Goal: Task Accomplishment & Management: Manage account settings

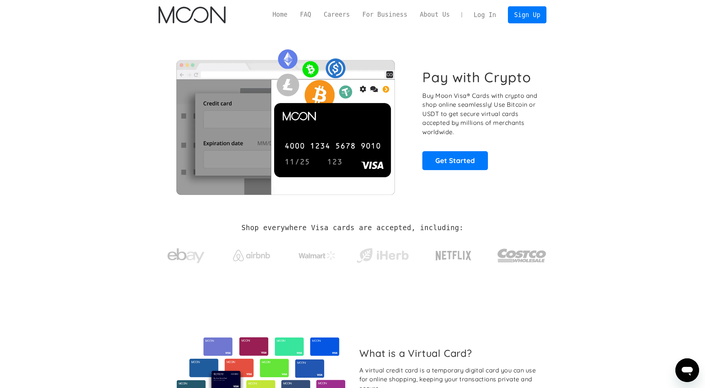
click at [494, 18] on link "Log In" at bounding box center [484, 15] width 35 height 16
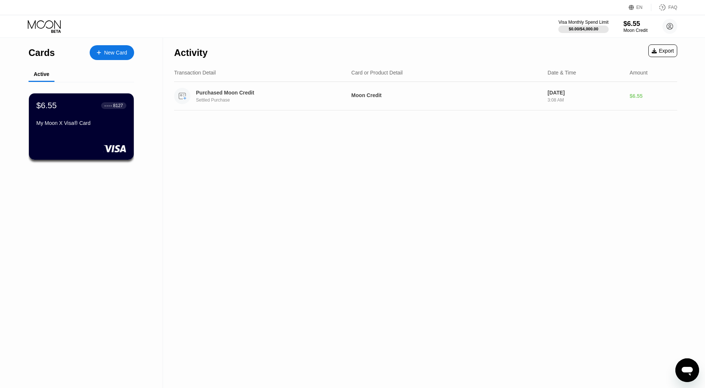
click at [229, 104] on div "Purchased Moon Credit Settled Purchase" at bounding box center [259, 96] width 171 height 16
click at [609, 100] on div "3:08 AM" at bounding box center [585, 99] width 76 height 5
click at [686, 373] on icon "Open messaging window" at bounding box center [686, 369] width 13 height 13
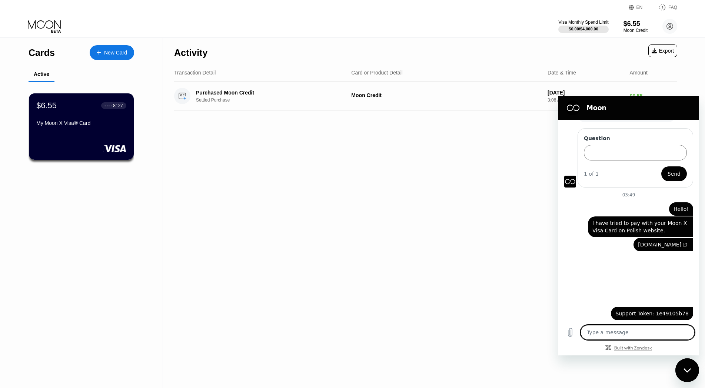
scroll to position [63, 0]
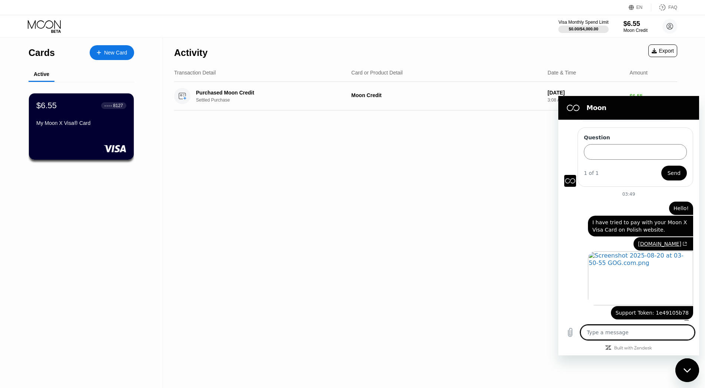
click at [454, 222] on div "Activity Export Transaction Detail Card or Product Detail Date & Time Amount Pu…" at bounding box center [425, 213] width 525 height 350
click at [691, 375] on div "Close messaging window" at bounding box center [687, 370] width 22 height 22
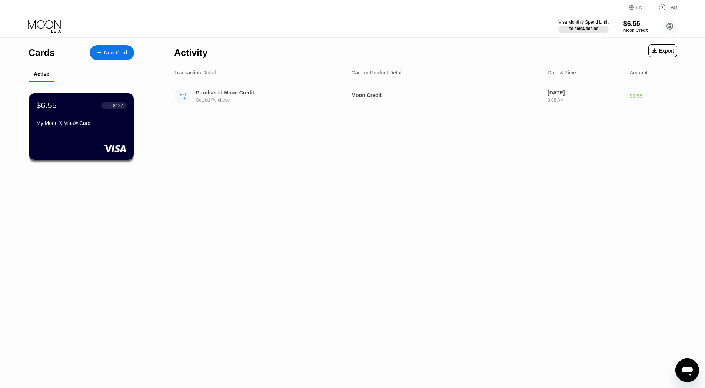
click at [181, 99] on circle at bounding box center [182, 96] width 16 height 16
click at [182, 99] on icon at bounding box center [182, 96] width 7 height 6
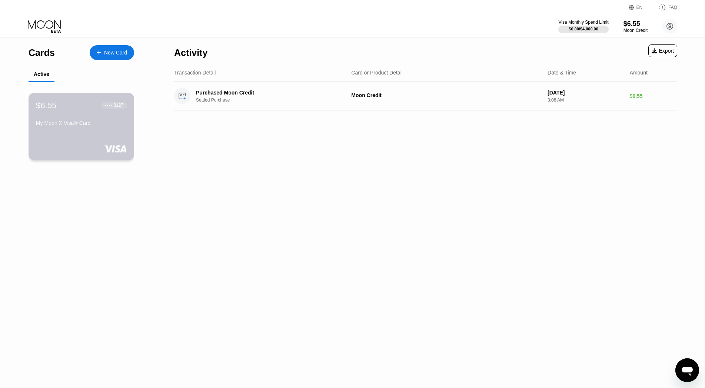
click at [101, 143] on div "$6.55 ● ● ● ● 8127 My Moon X Visa® Card" at bounding box center [82, 126] width 106 height 67
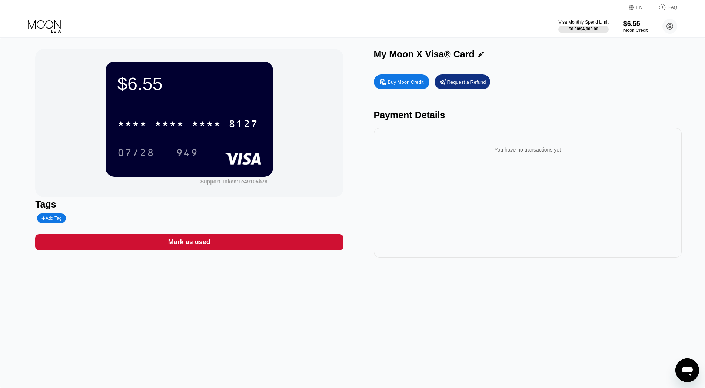
type textarea "x"
click at [638, 8] on div "EN" at bounding box center [639, 7] width 6 height 5
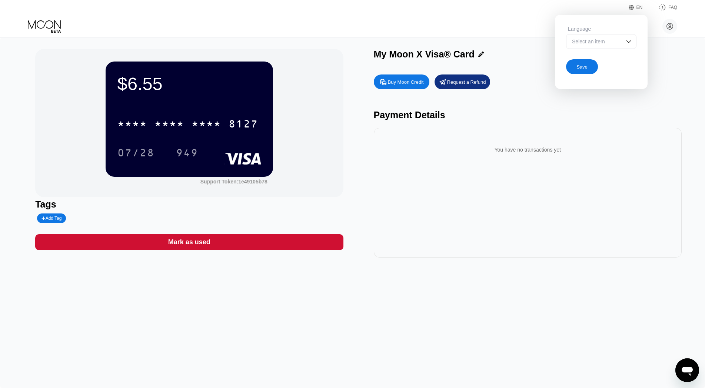
click at [633, 44] on div "Select an item" at bounding box center [601, 41] width 70 height 15
click at [630, 45] on img at bounding box center [628, 41] width 7 height 7
click at [630, 44] on img at bounding box center [628, 41] width 7 height 7
click at [629, 40] on img at bounding box center [628, 41] width 7 height 7
click at [640, 8] on div "EN" at bounding box center [639, 7] width 6 height 5
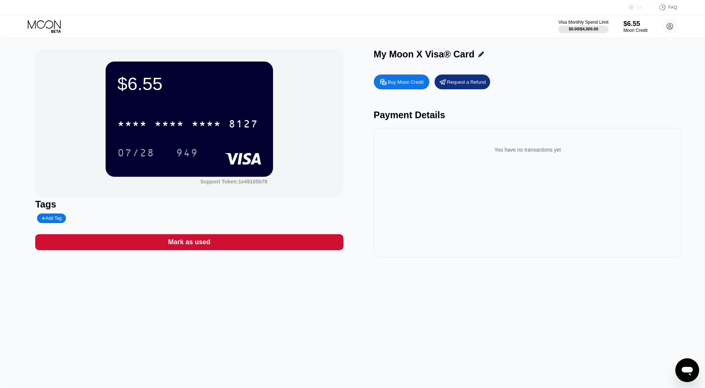
click at [640, 8] on div "EN" at bounding box center [639, 7] width 6 height 5
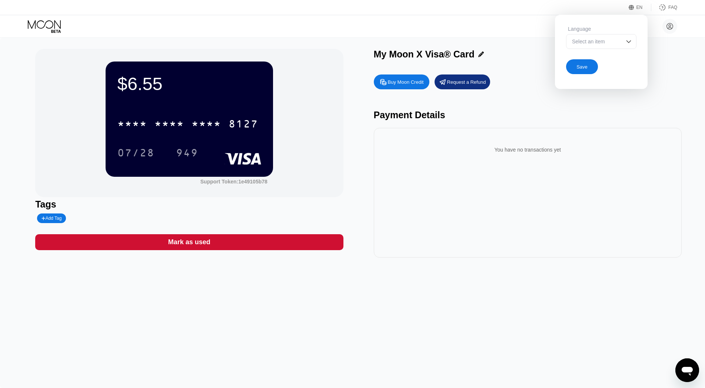
click at [640, 8] on div "EN" at bounding box center [639, 7] width 6 height 5
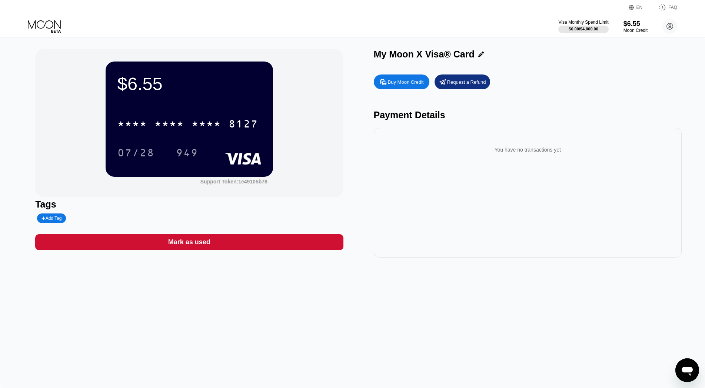
click at [150, 298] on div "$6.55 * * * * * * * * * * * * 8127 07/28 949 Support Token: 1e49105b78 Tags Add…" at bounding box center [352, 213] width 705 height 350
